Goal: Information Seeking & Learning: Learn about a topic

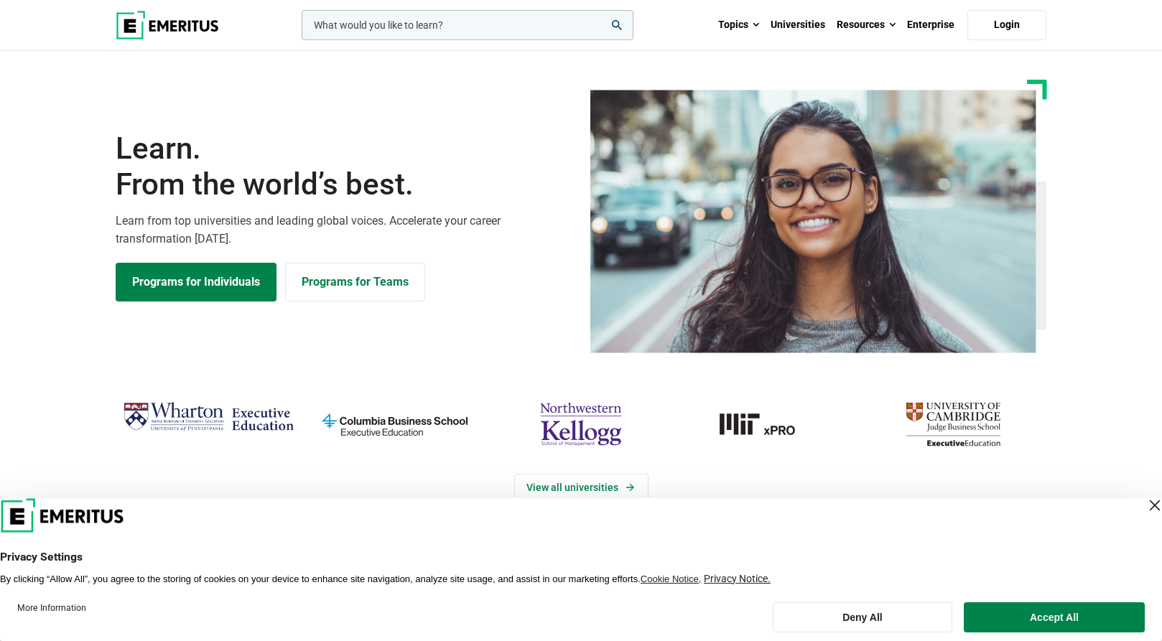
click at [1145, 509] on div "Close Layer" at bounding box center [1155, 506] width 20 height 20
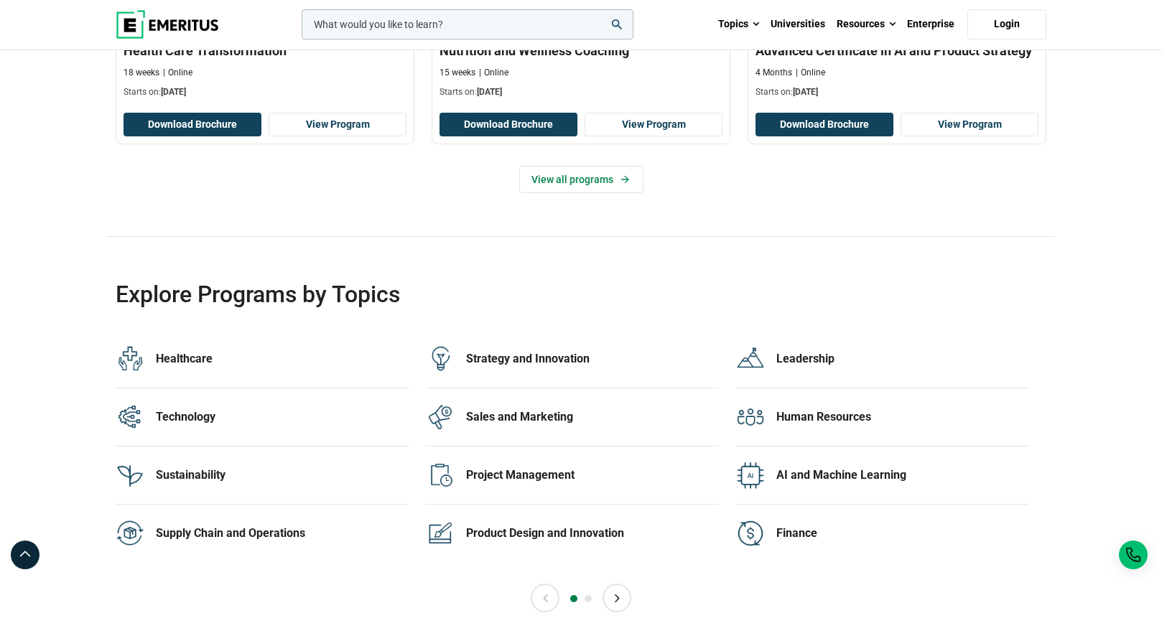
scroll to position [2701, 0]
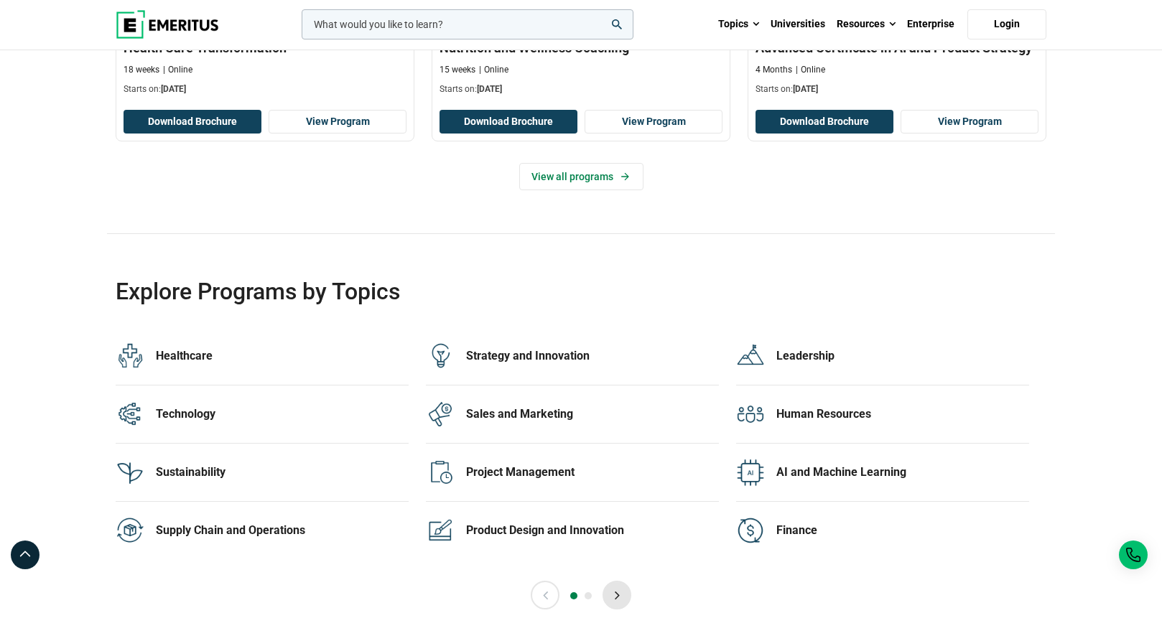
click at [617, 594] on button "Next" at bounding box center [617, 595] width 29 height 29
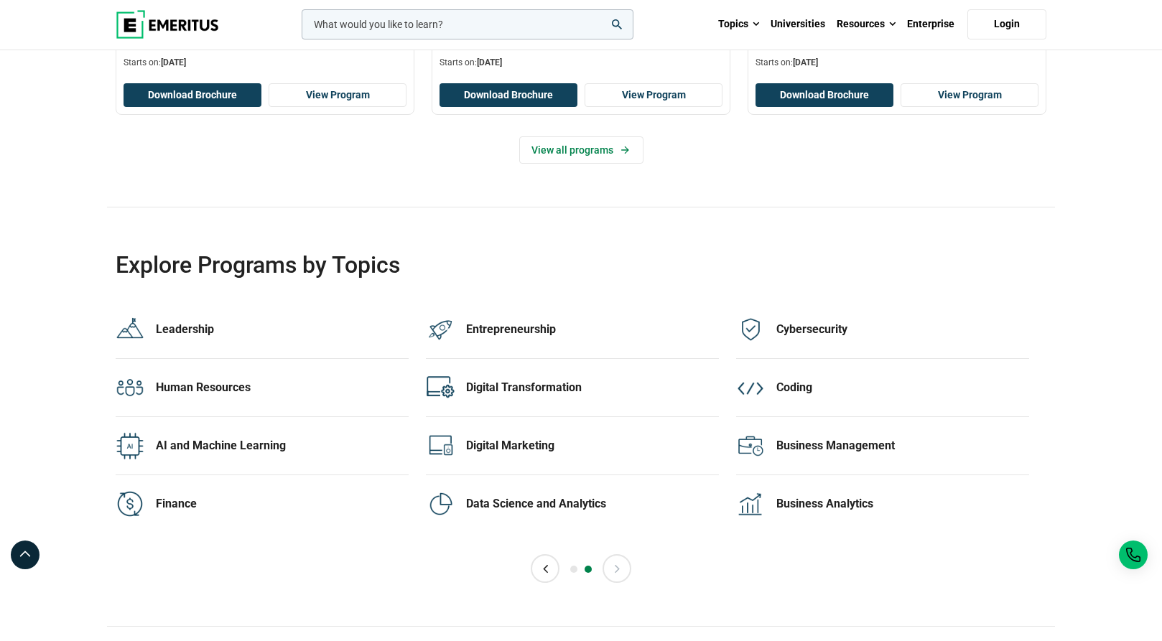
scroll to position [2729, 0]
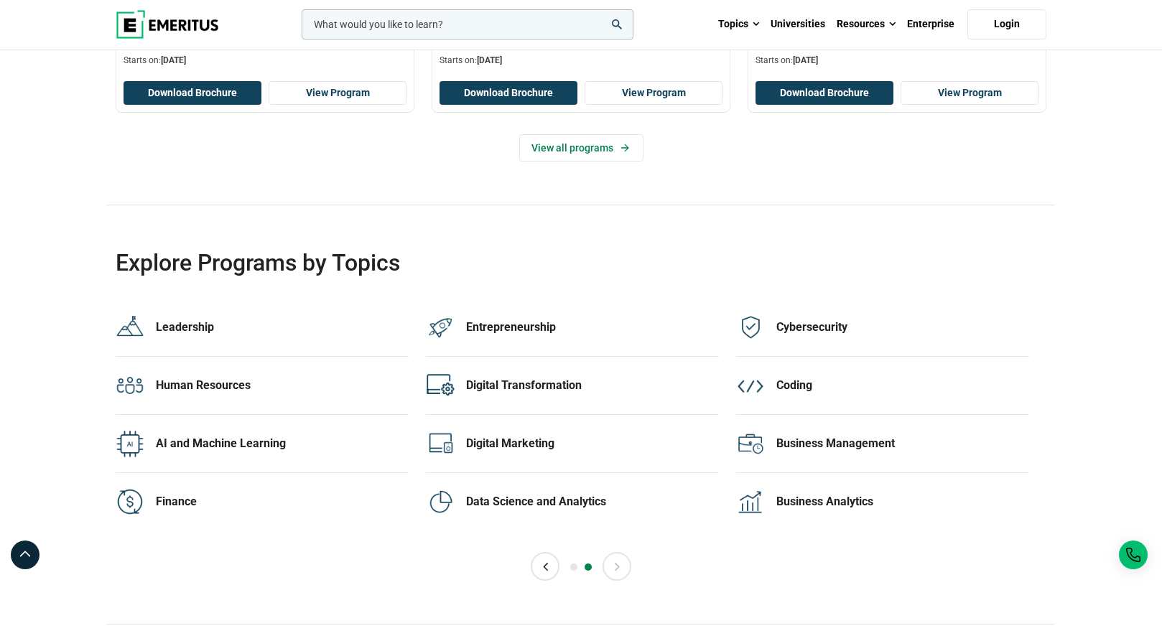
click at [614, 561] on button "Next" at bounding box center [617, 566] width 29 height 29
click at [551, 567] on button "Previous" at bounding box center [545, 566] width 29 height 29
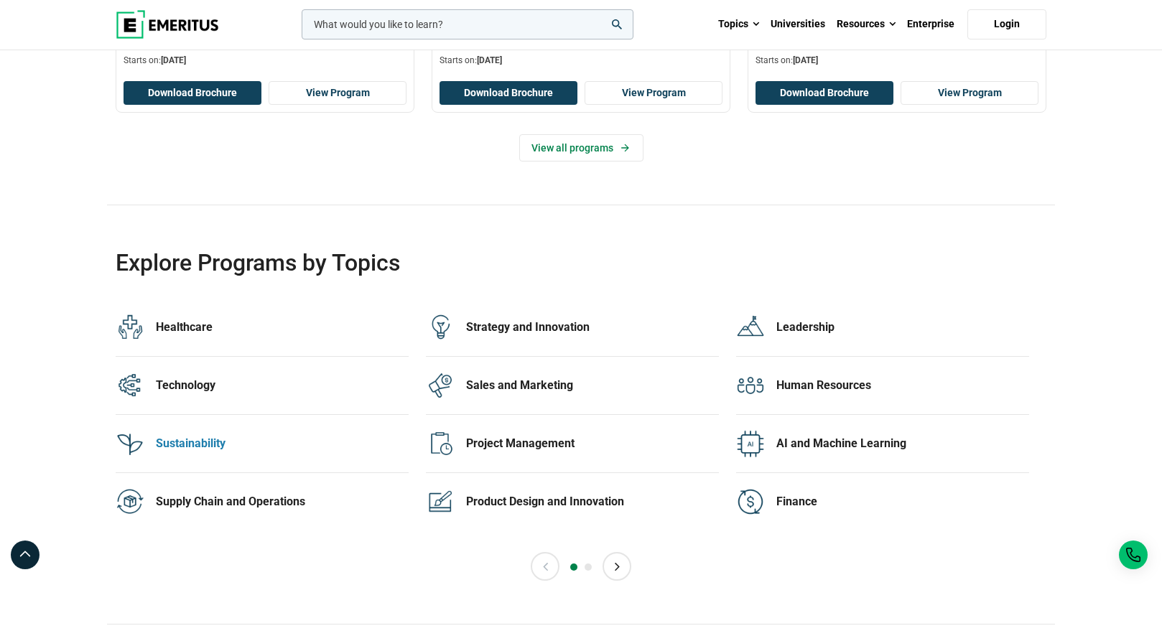
click at [220, 454] on div "Sustainability 13 Programs" at bounding box center [282, 444] width 253 height 29
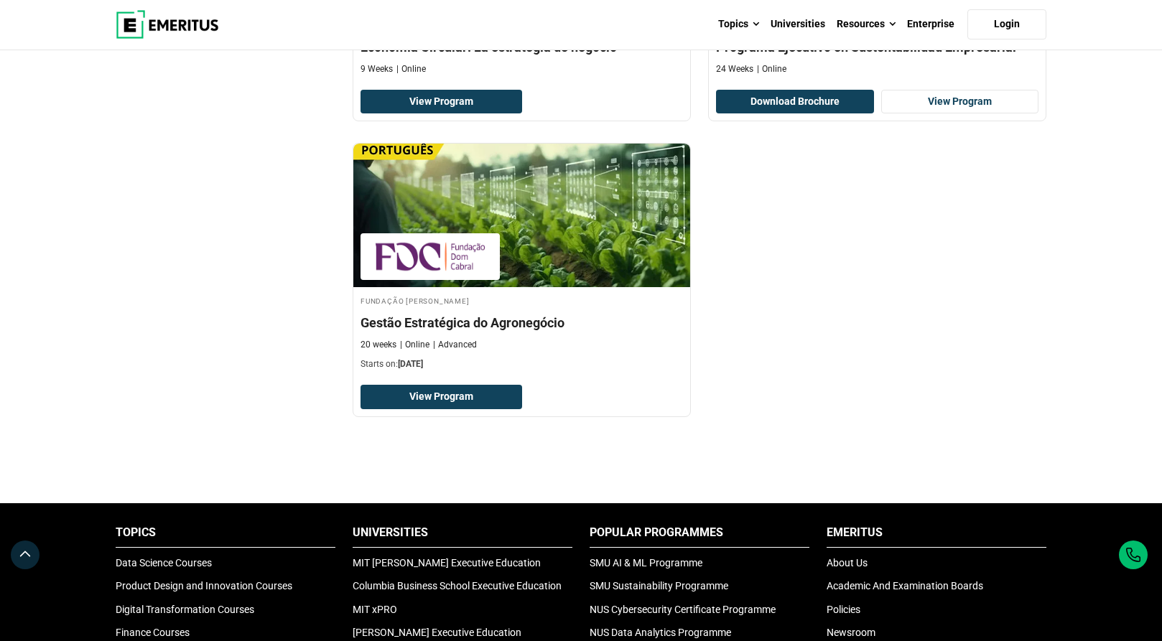
scroll to position [1925, 0]
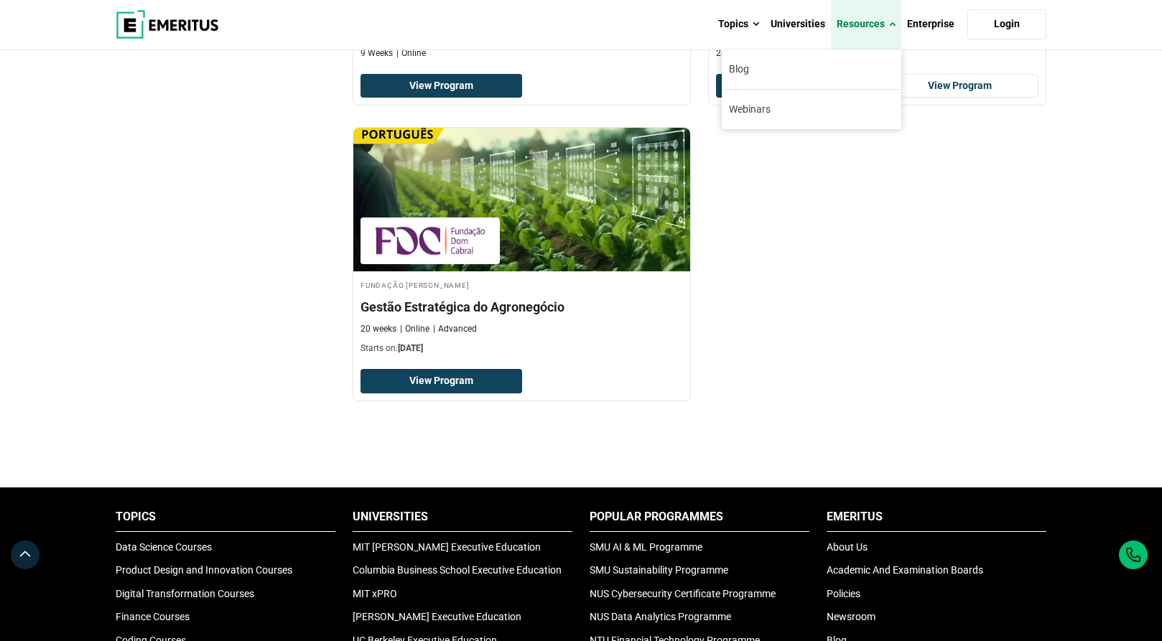
click at [852, 26] on link "Resources" at bounding box center [866, 24] width 70 height 50
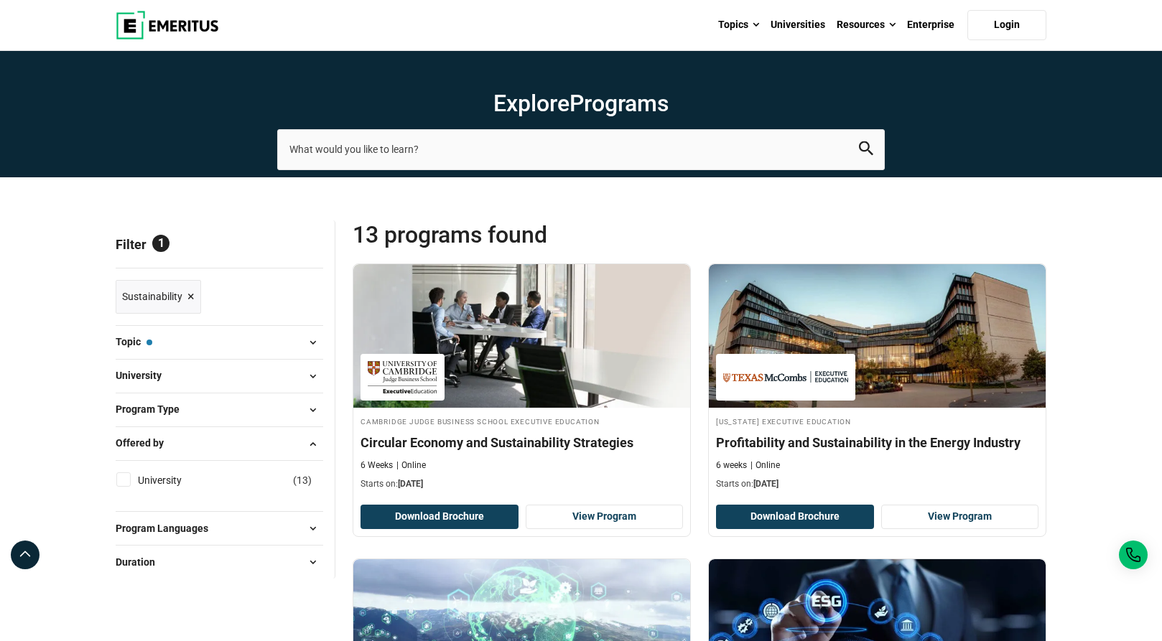
click at [297, 409] on button "Program Type" at bounding box center [220, 410] width 208 height 22
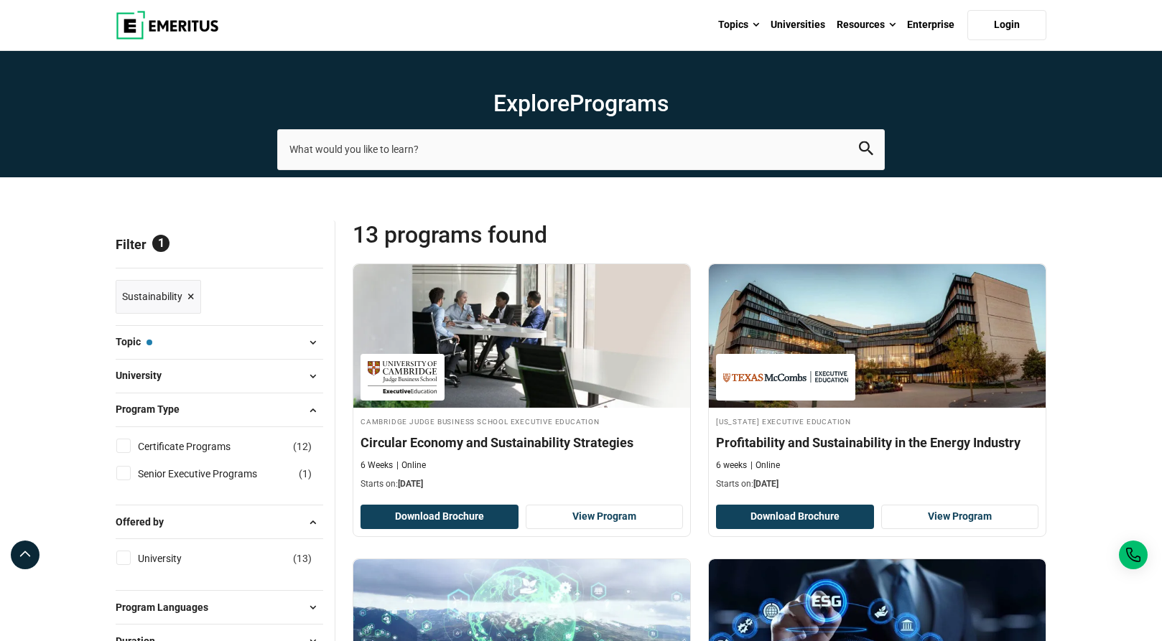
click at [297, 409] on button "Program Type" at bounding box center [220, 410] width 208 height 22
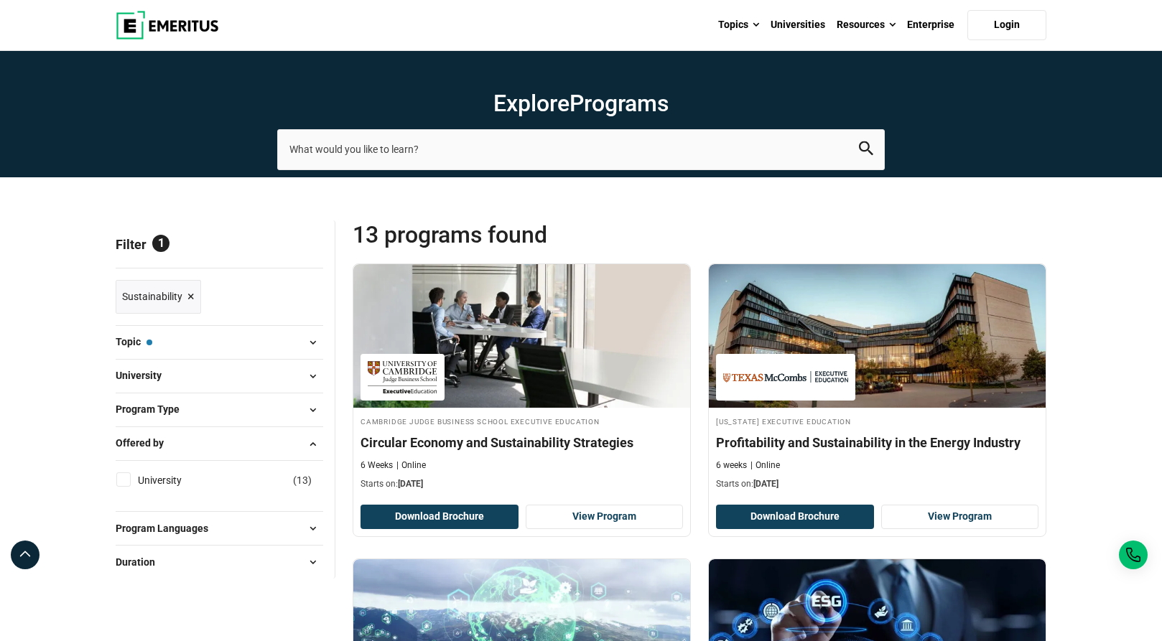
click at [305, 348] on span at bounding box center [313, 343] width 22 height 22
click at [308, 340] on span at bounding box center [313, 343] width 22 height 22
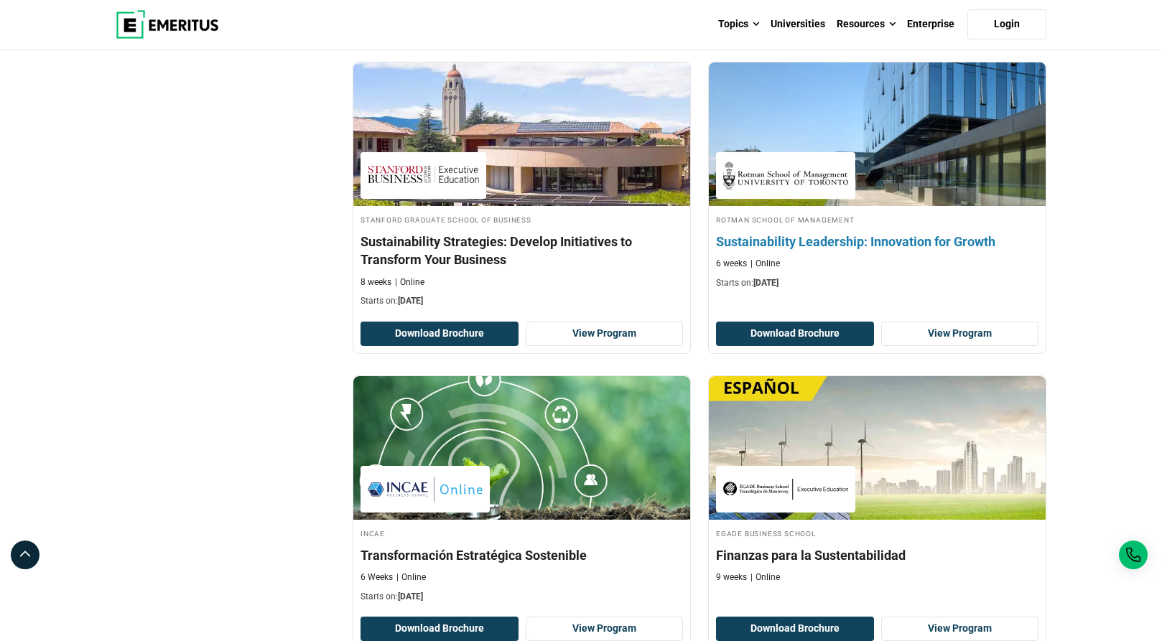
scroll to position [1121, 0]
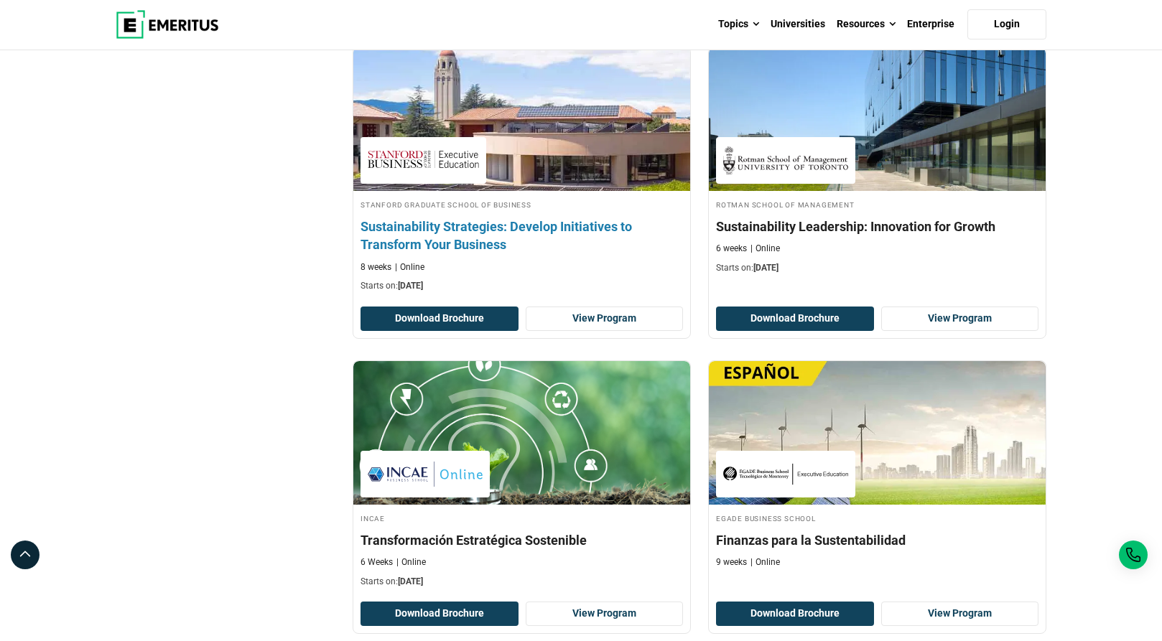
click at [475, 223] on h4 "Sustainability Strategies: Develop Initiatives to Transform Your Business" at bounding box center [522, 236] width 323 height 36
